Goal: Transaction & Acquisition: Purchase product/service

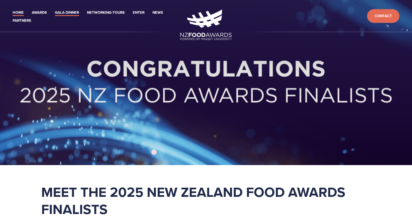
click at [66, 13] on link "Gala Dinner" at bounding box center [67, 12] width 24 height 7
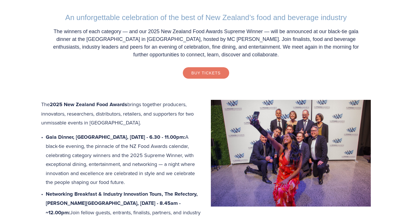
scroll to position [181, 0]
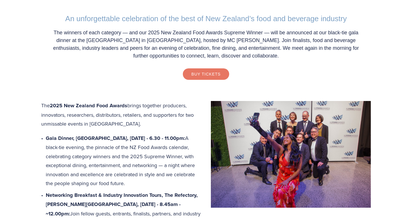
click at [203, 75] on link "Buy Tickets" at bounding box center [206, 73] width 46 height 11
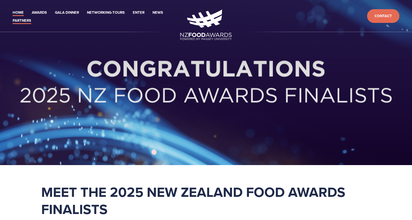
click at [16, 21] on link "Partners" at bounding box center [22, 20] width 19 height 7
